Goal: Information Seeking & Learning: Learn about a topic

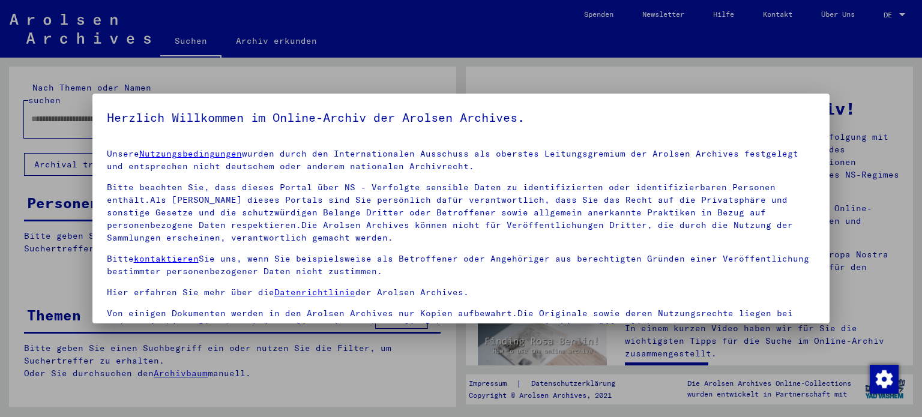
click at [790, 68] on div at bounding box center [461, 208] width 922 height 417
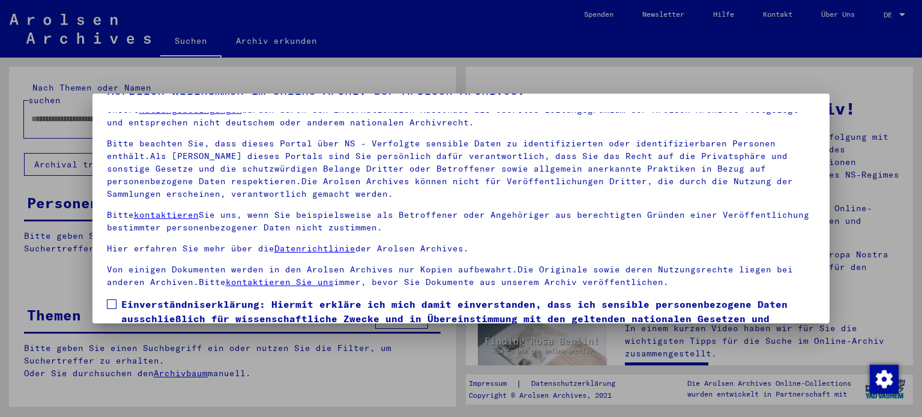
scroll to position [101, 0]
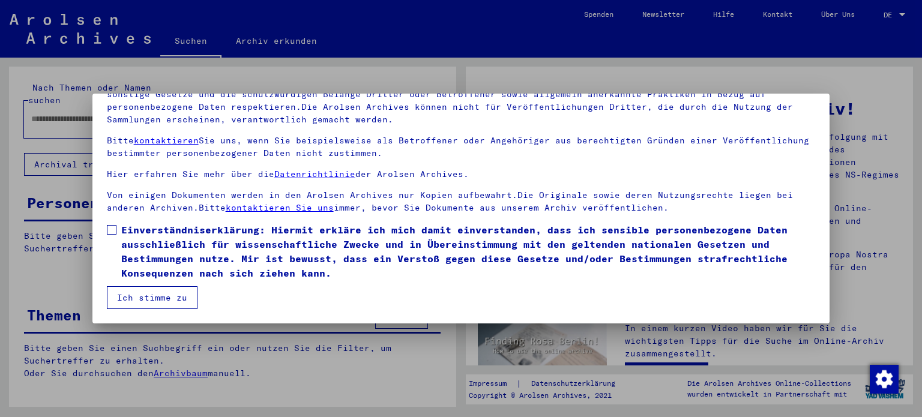
click at [859, 293] on div at bounding box center [461, 208] width 922 height 417
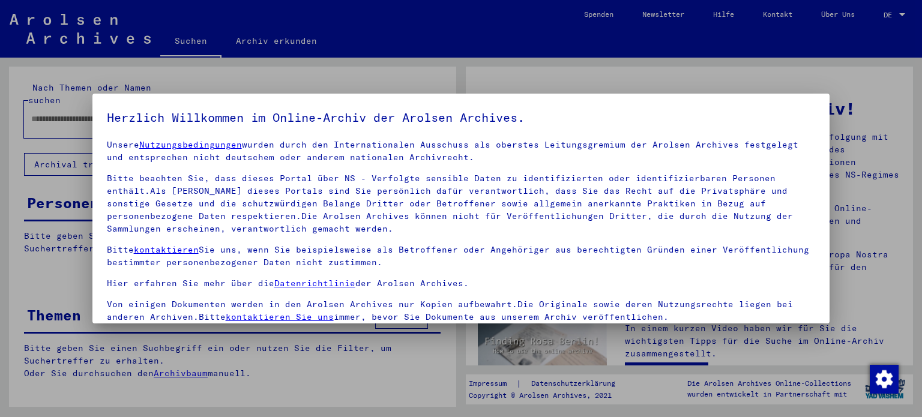
click at [859, 293] on div at bounding box center [461, 208] width 922 height 417
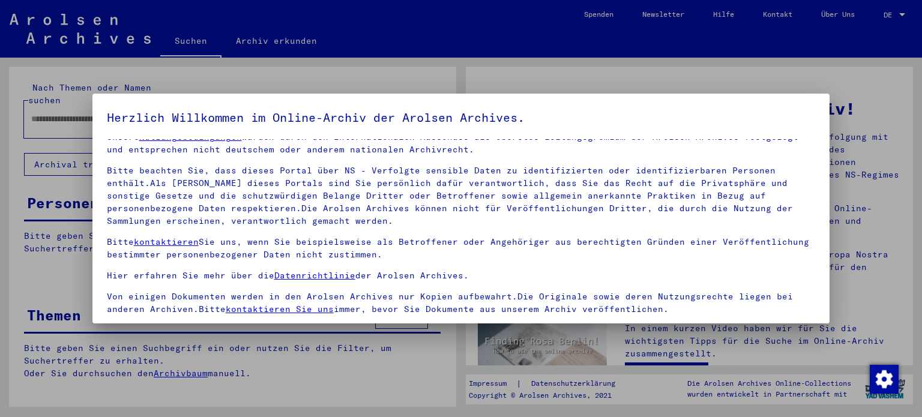
scroll to position [101, 0]
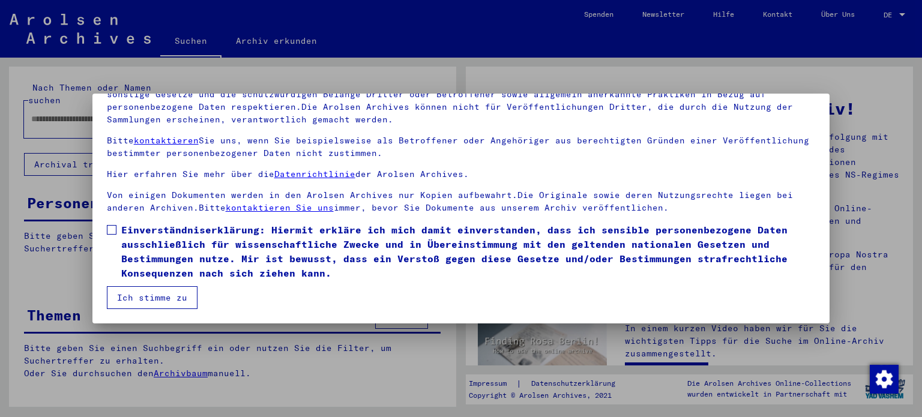
click at [110, 226] on span at bounding box center [112, 230] width 10 height 10
click at [146, 292] on button "Ich stimme zu" at bounding box center [152, 297] width 91 height 23
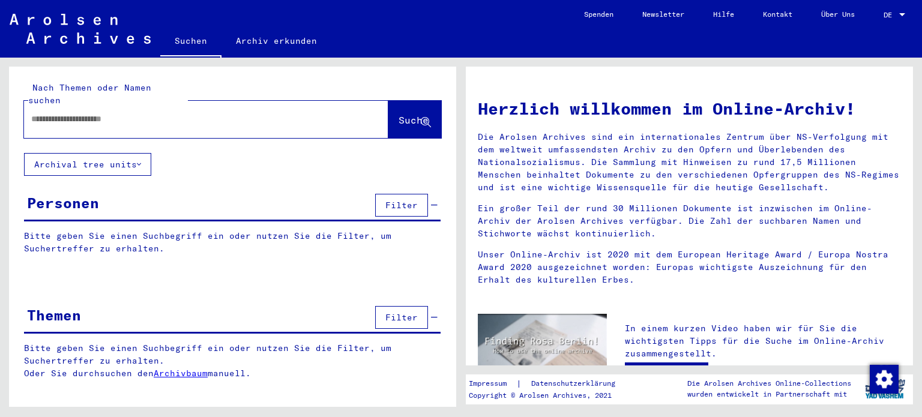
click at [896, 19] on div "DE DE" at bounding box center [895, 12] width 24 height 20
click at [872, 28] on span "English" at bounding box center [881, 22] width 49 height 22
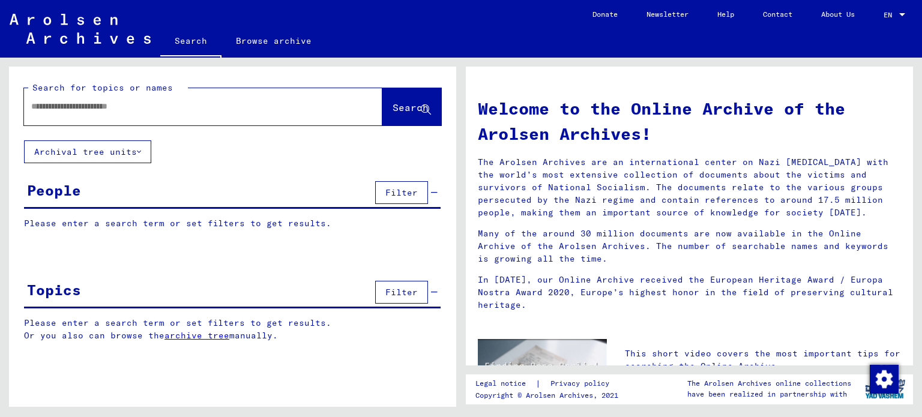
click at [412, 290] on span "Filter" at bounding box center [401, 292] width 32 height 11
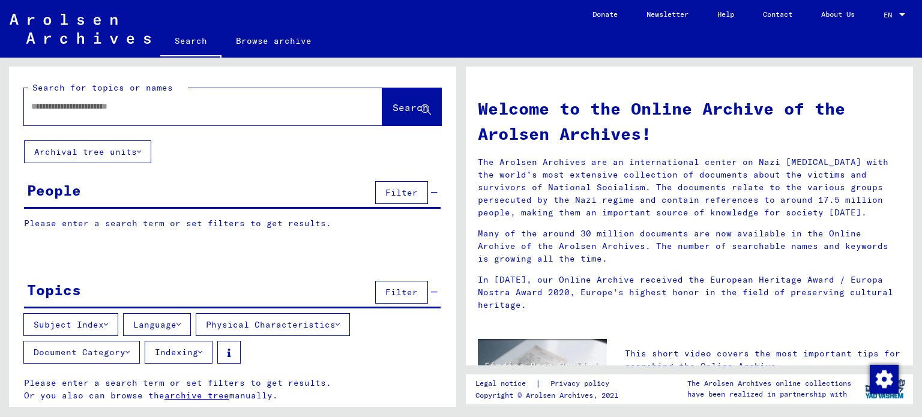
scroll to position [1, 0]
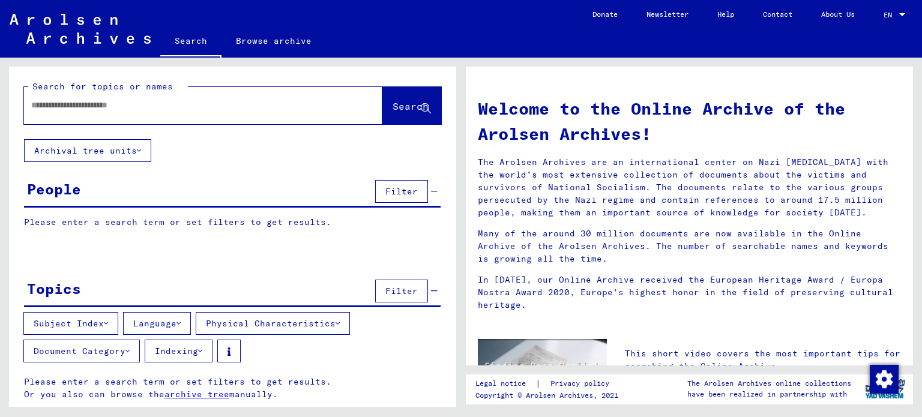
click at [88, 320] on button "Subject Index" at bounding box center [70, 323] width 95 height 23
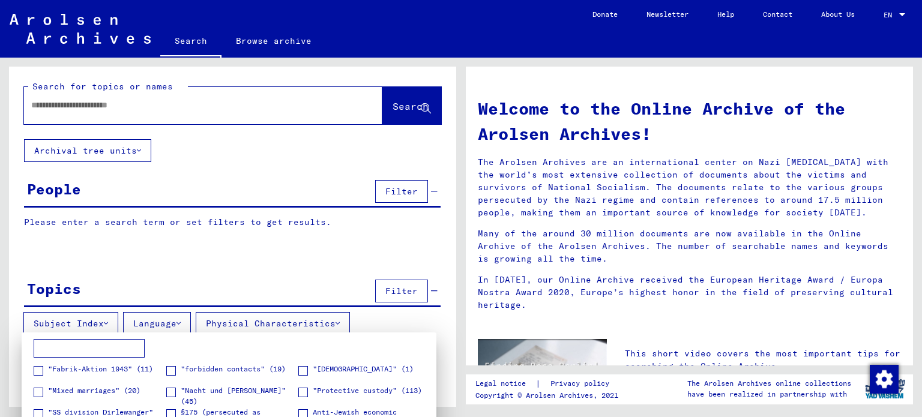
scroll to position [180, 0]
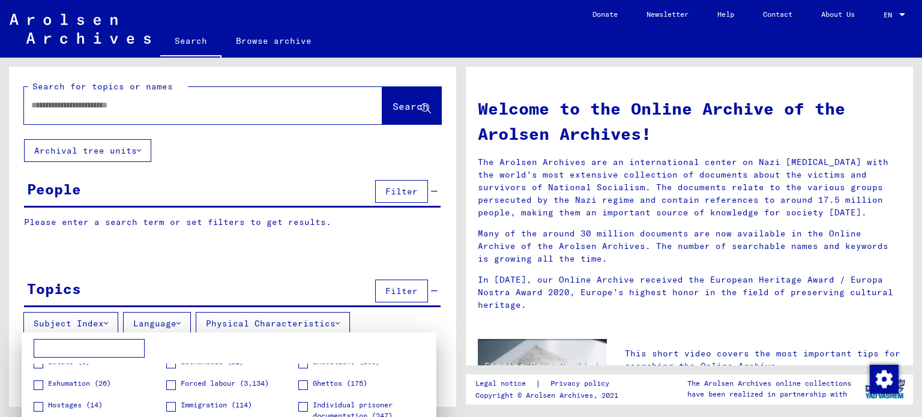
click at [167, 385] on span at bounding box center [171, 385] width 10 height 10
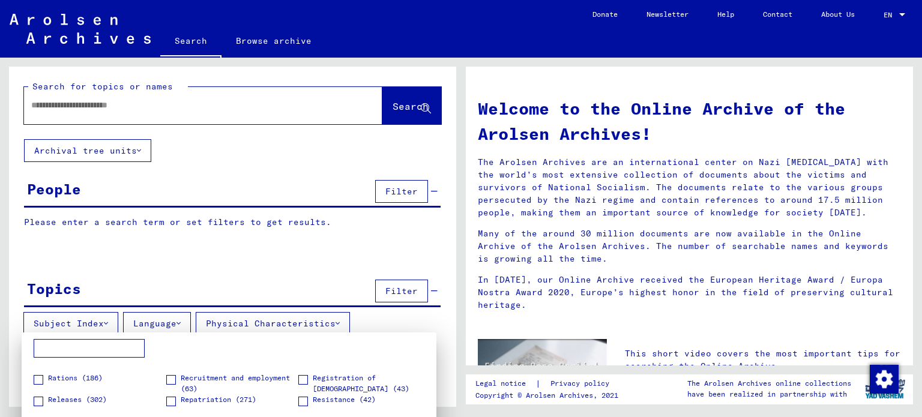
scroll to position [360, 0]
drag, startPoint x: 451, startPoint y: 308, endPoint x: 458, endPoint y: 338, distance: 31.6
click at [455, 342] on div at bounding box center [461, 208] width 922 height 417
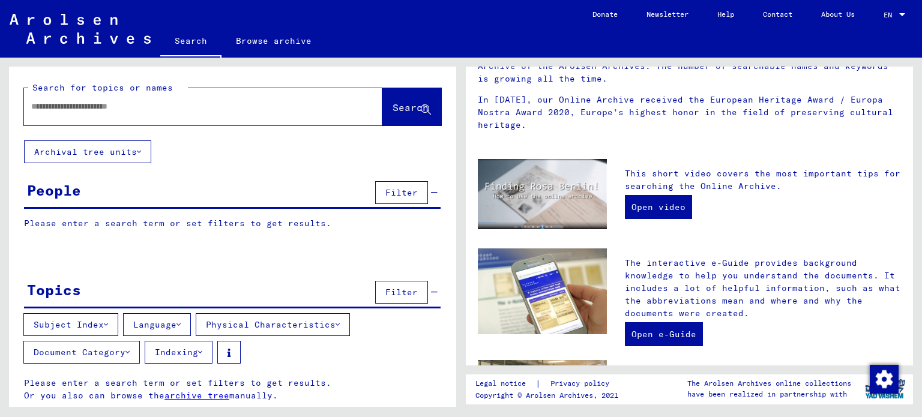
scroll to position [1, 0]
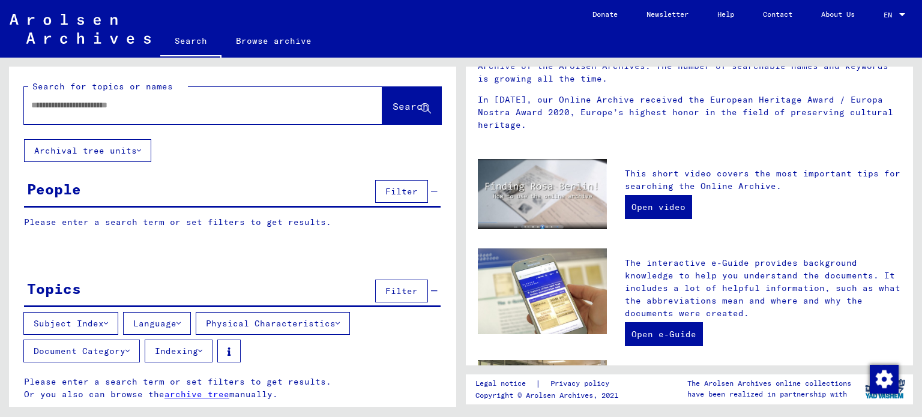
click at [104, 323] on button "Subject Index" at bounding box center [70, 323] width 95 height 23
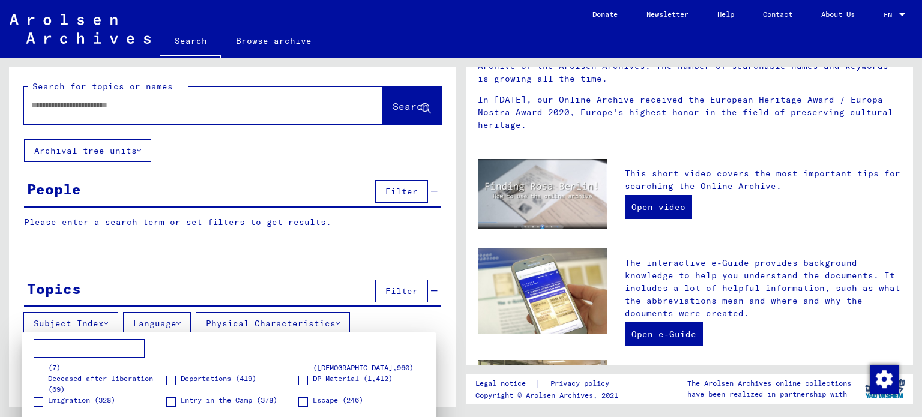
scroll to position [180, 0]
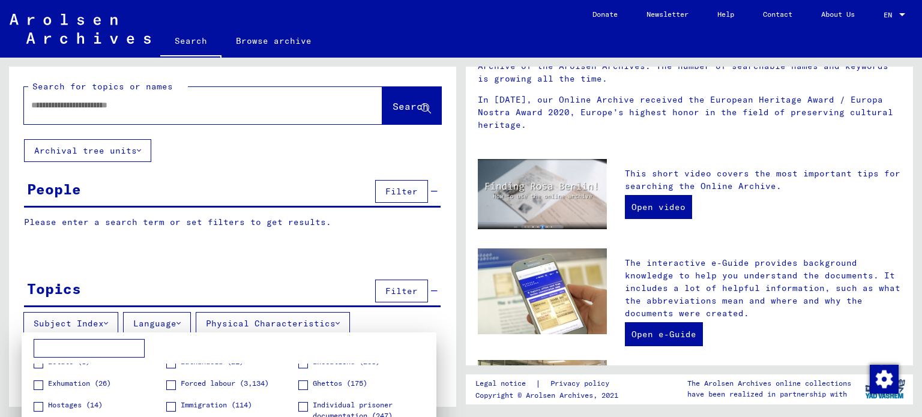
click at [167, 385] on span at bounding box center [171, 385] width 10 height 10
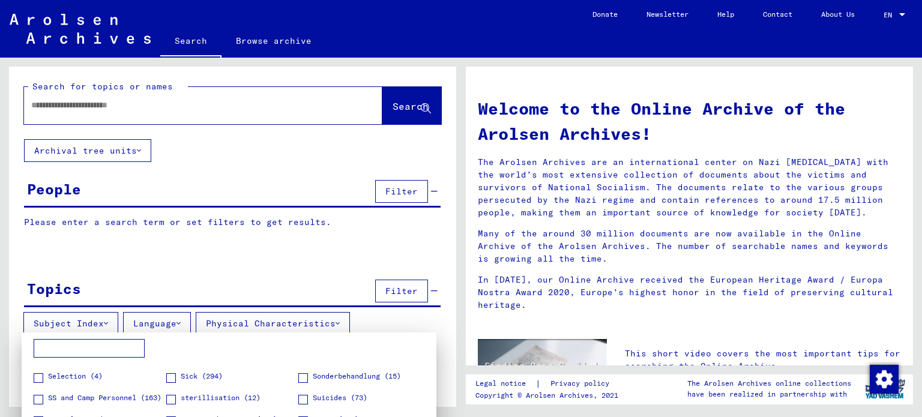
scroll to position [406, 0]
click at [164, 322] on div at bounding box center [461, 208] width 922 height 417
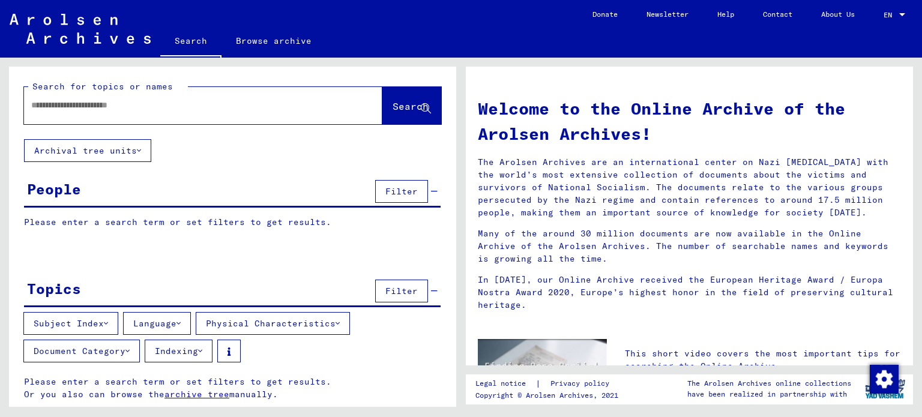
click at [386, 292] on span "Filter" at bounding box center [401, 291] width 32 height 11
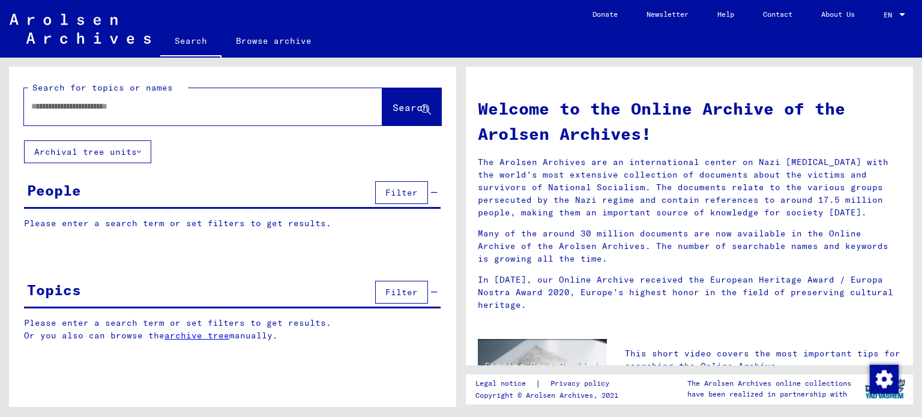
click at [393, 290] on span "Filter" at bounding box center [401, 292] width 32 height 11
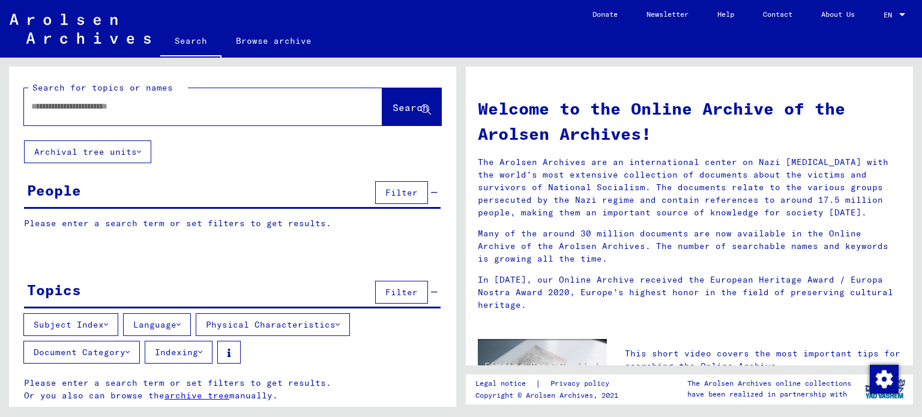
click at [118, 109] on input "text" at bounding box center [188, 106] width 315 height 13
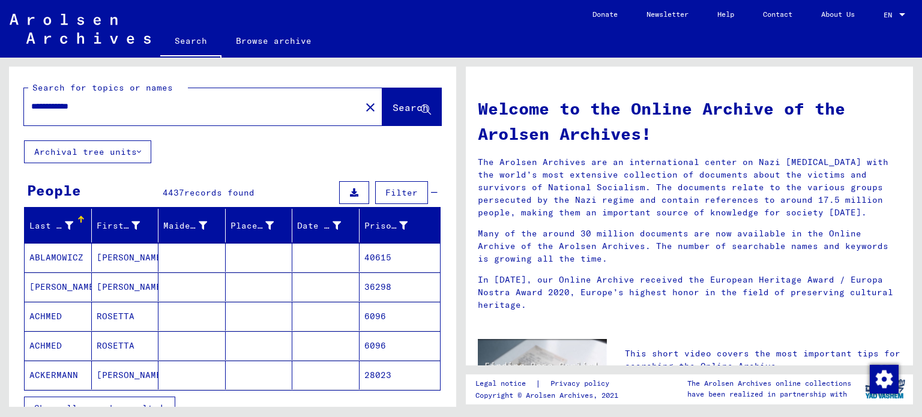
click at [128, 153] on button "Archival tree units" at bounding box center [87, 151] width 127 height 23
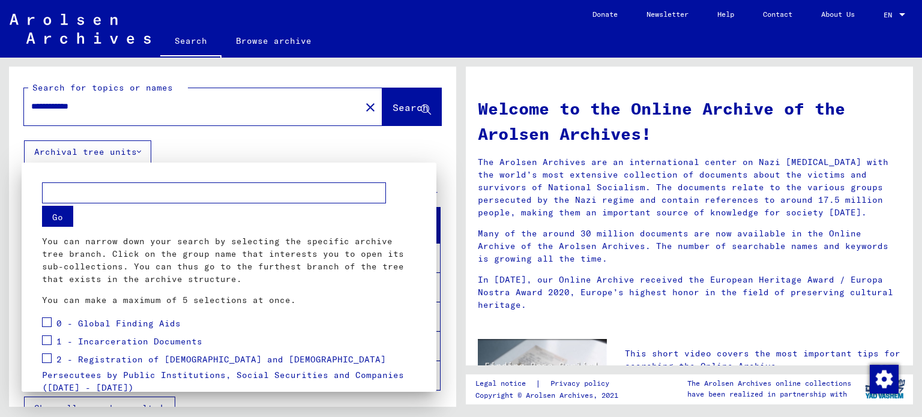
click at [134, 153] on div at bounding box center [461, 208] width 922 height 417
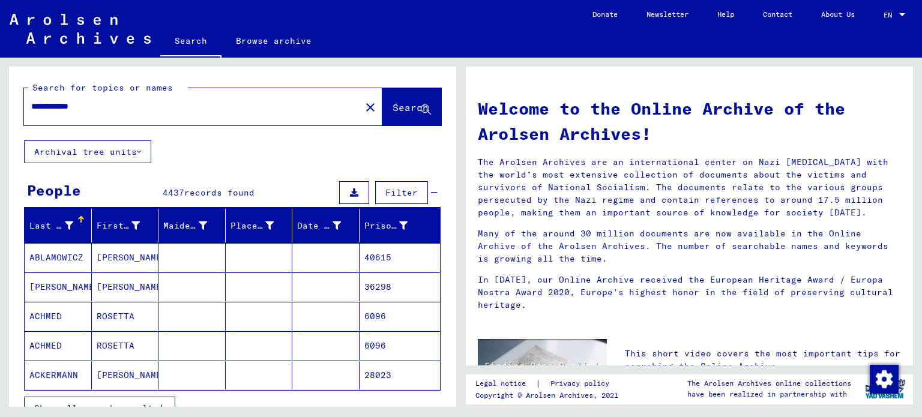
click at [394, 194] on span "Filter" at bounding box center [401, 192] width 32 height 11
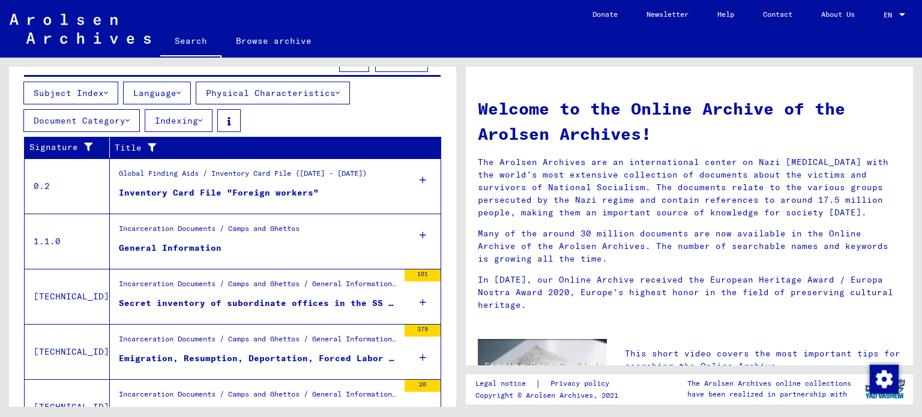
scroll to position [480, 0]
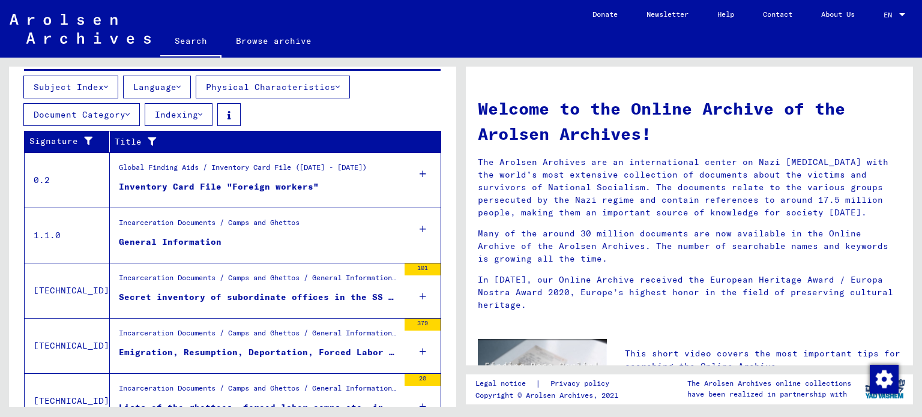
click at [178, 91] on button "Language" at bounding box center [157, 87] width 68 height 23
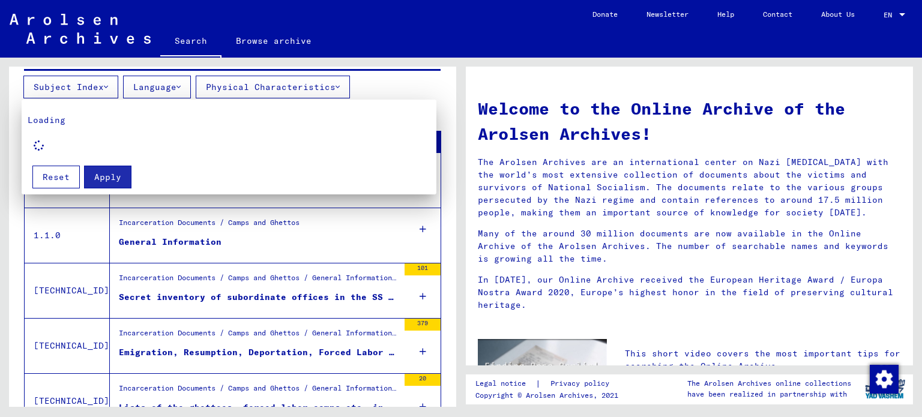
click at [277, 88] on div at bounding box center [461, 208] width 922 height 417
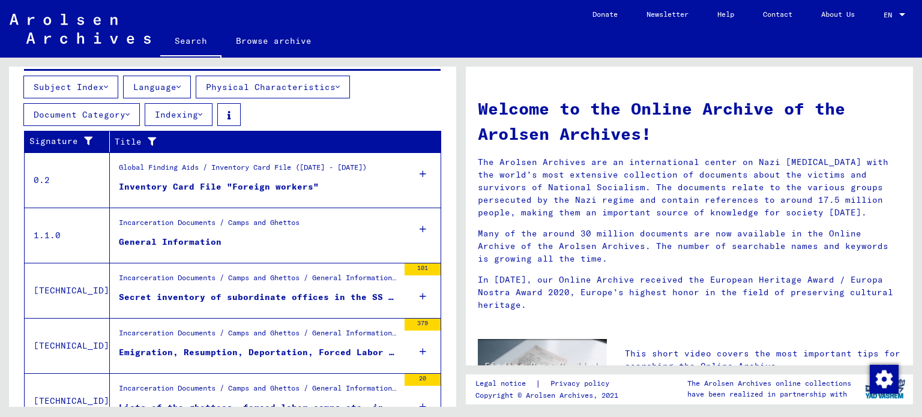
click at [98, 92] on button "Subject Index" at bounding box center [70, 87] width 95 height 23
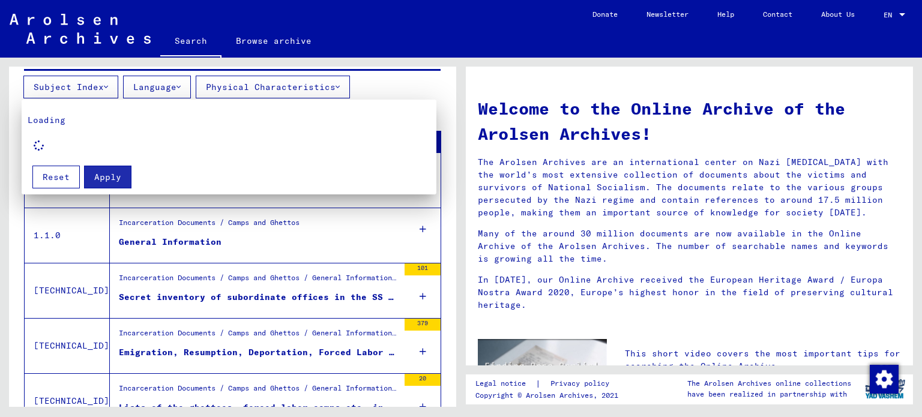
click at [449, 223] on div at bounding box center [461, 208] width 922 height 417
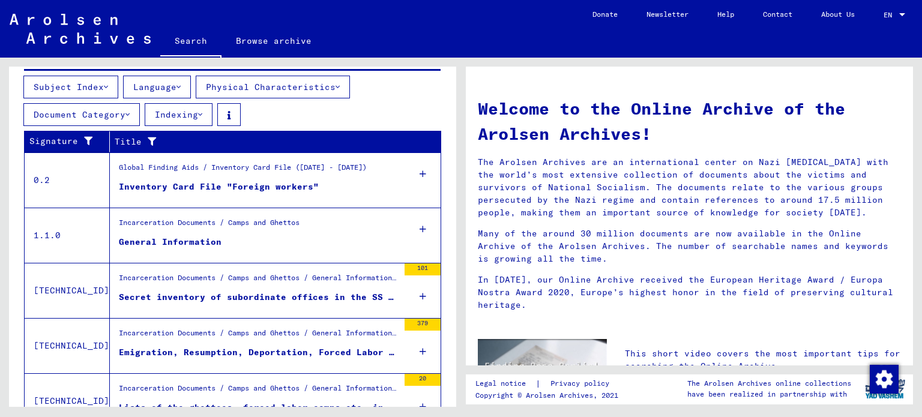
scroll to position [537, 0]
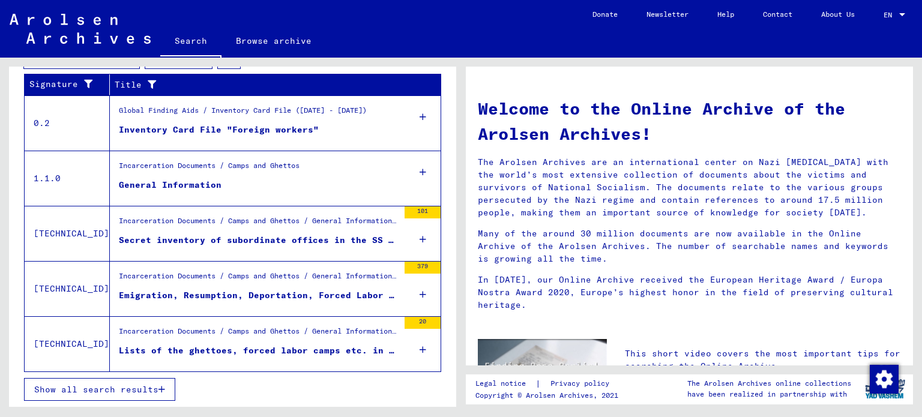
click at [145, 391] on span "Show all search results" at bounding box center [96, 389] width 124 height 11
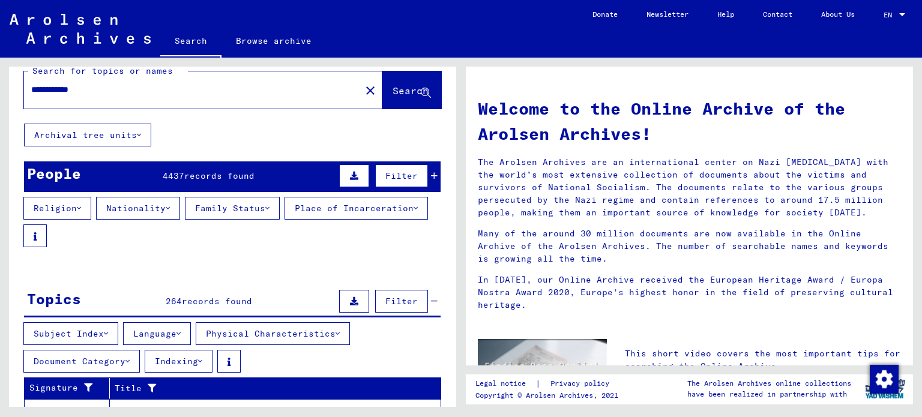
scroll to position [0, 0]
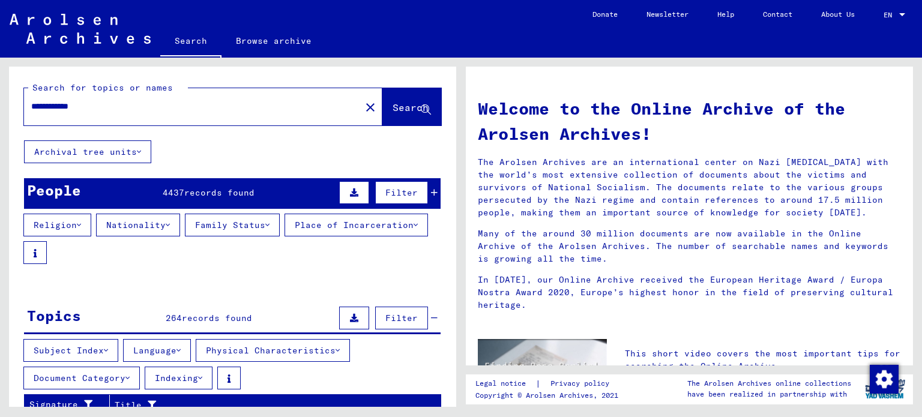
click at [116, 110] on input "**********" at bounding box center [188, 106] width 315 height 13
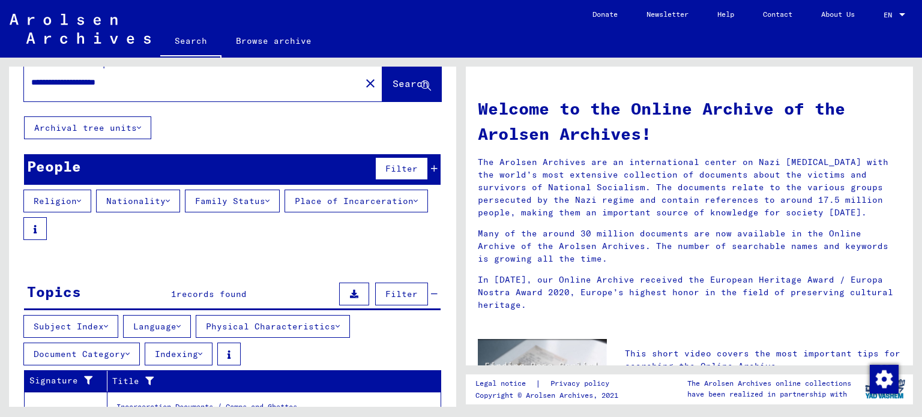
scroll to position [101, 0]
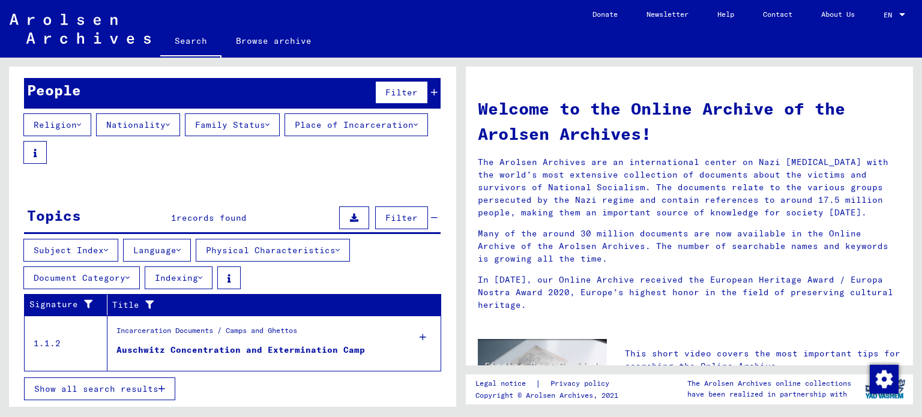
click at [134, 394] on span "Show all search results" at bounding box center [96, 388] width 124 height 11
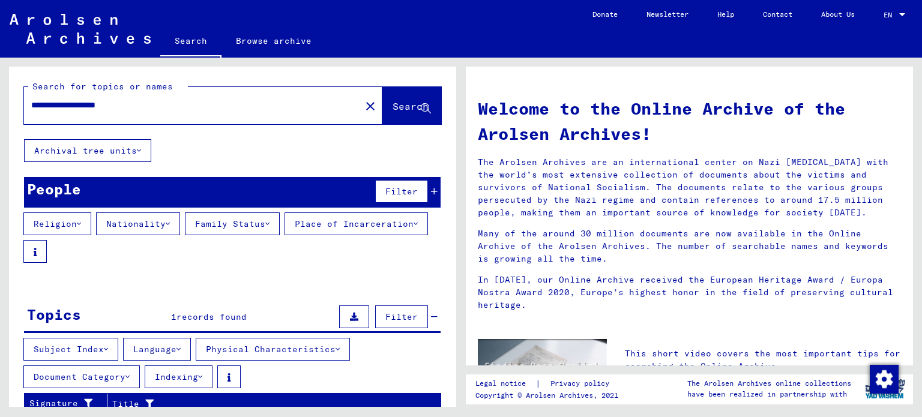
scroll to position [0, 0]
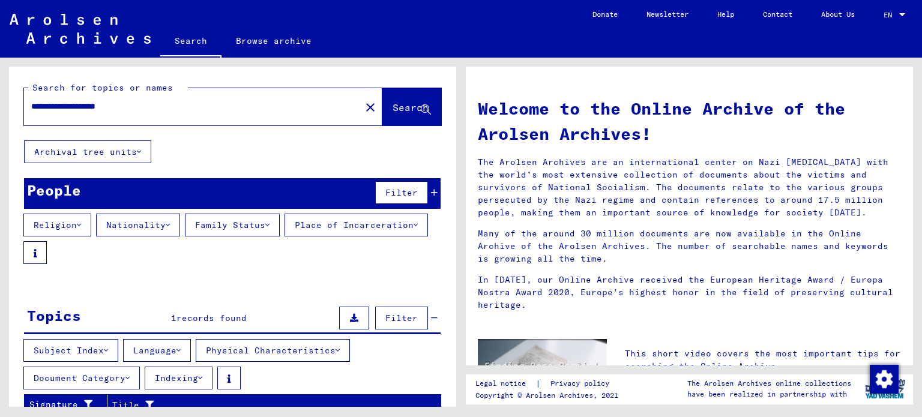
drag, startPoint x: 101, startPoint y: 106, endPoint x: 0, endPoint y: 102, distance: 100.9
click at [0, 102] on div "**********" at bounding box center [230, 232] width 461 height 349
type input "********"
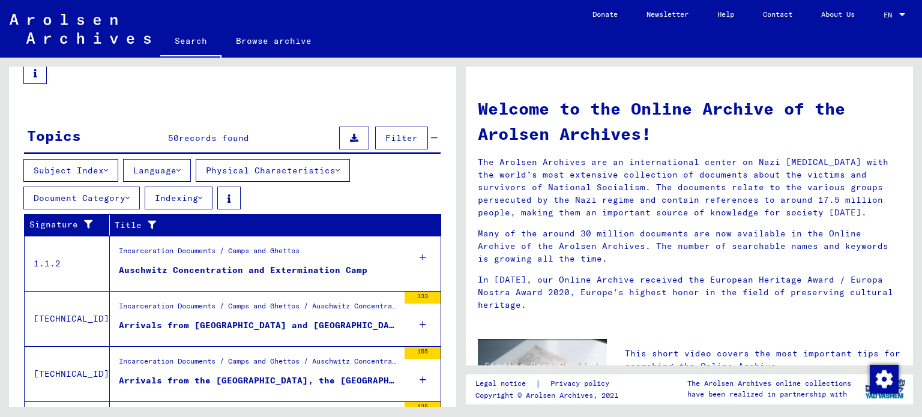
scroll to position [120, 0]
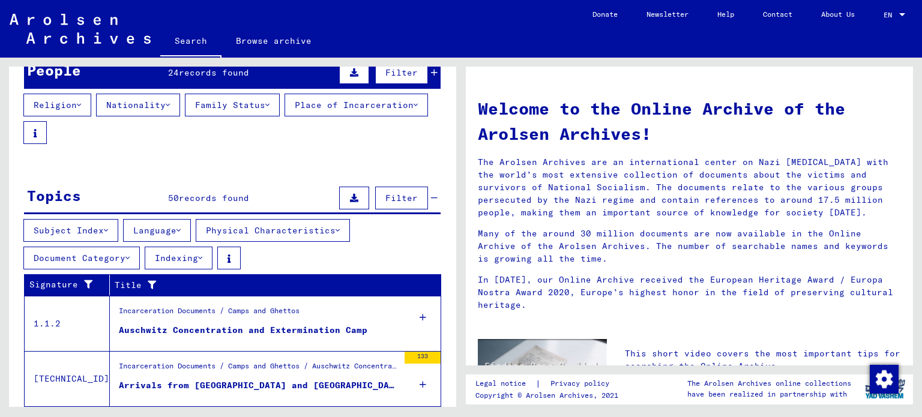
click at [118, 262] on button "Document Category" at bounding box center [81, 258] width 116 height 23
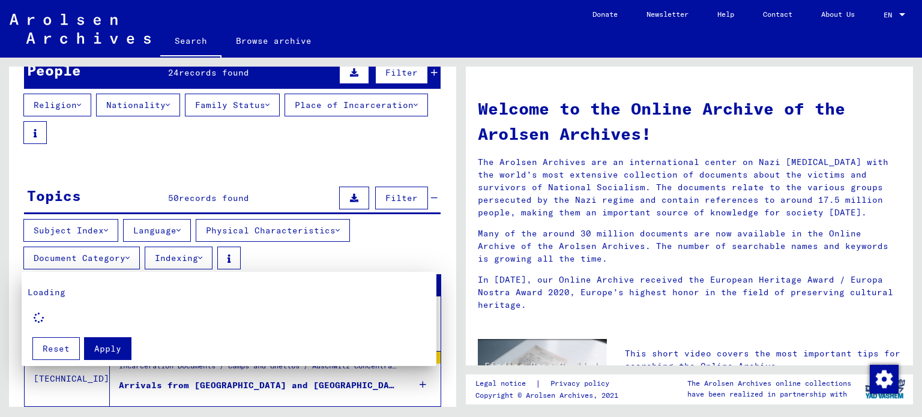
click at [271, 41] on div at bounding box center [461, 208] width 922 height 417
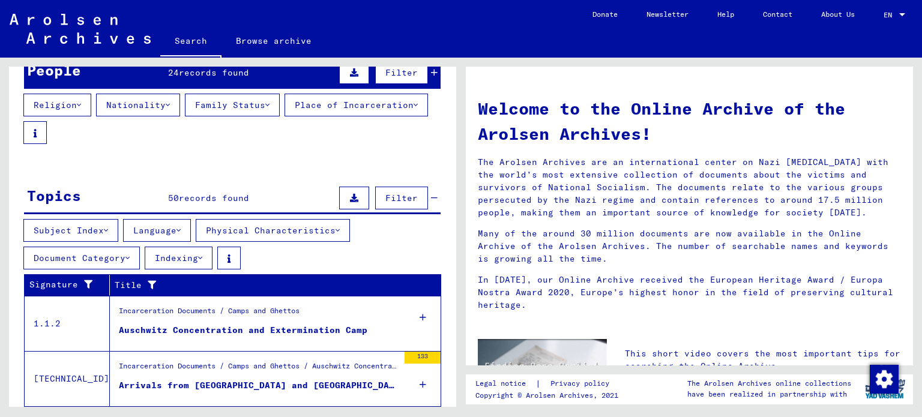
click at [271, 41] on link "Browse archive" at bounding box center [273, 40] width 104 height 29
